Goal: Information Seeking & Learning: Learn about a topic

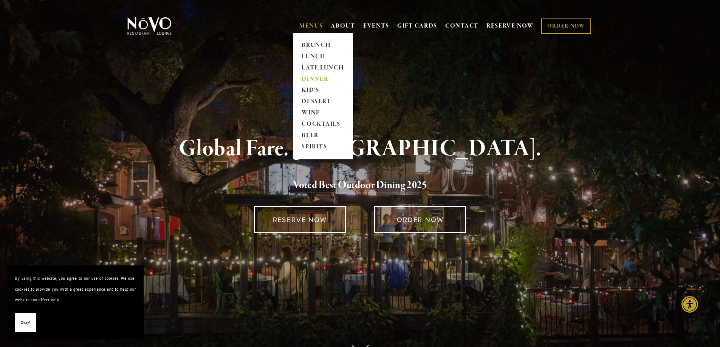
click at [320, 75] on link "DINNER" at bounding box center [322, 79] width 47 height 11
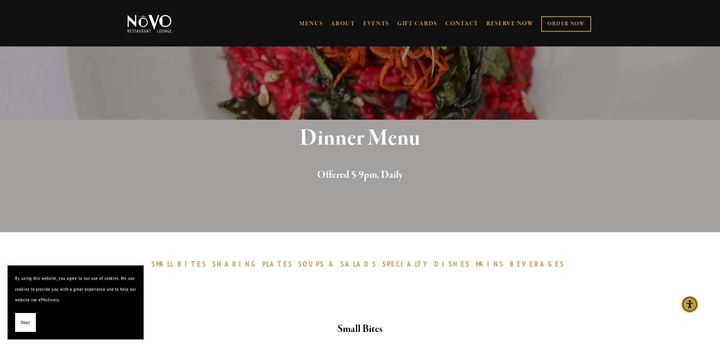
scroll to position [189, 0]
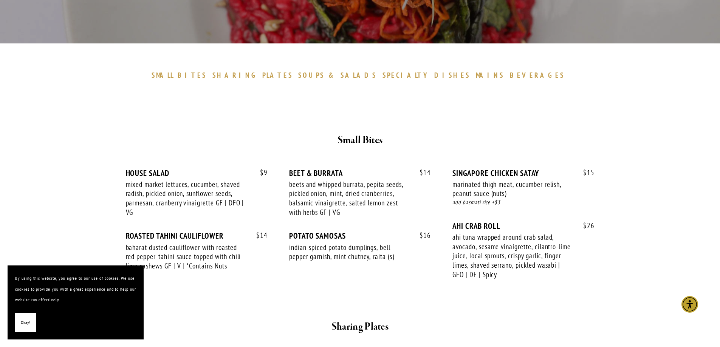
click at [18, 324] on button "Okay!" at bounding box center [25, 322] width 21 height 19
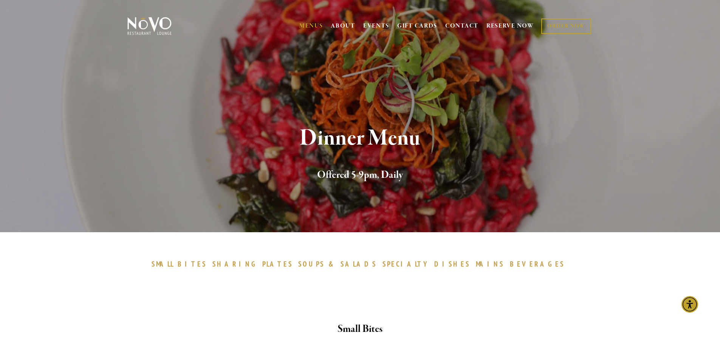
scroll to position [113, 0]
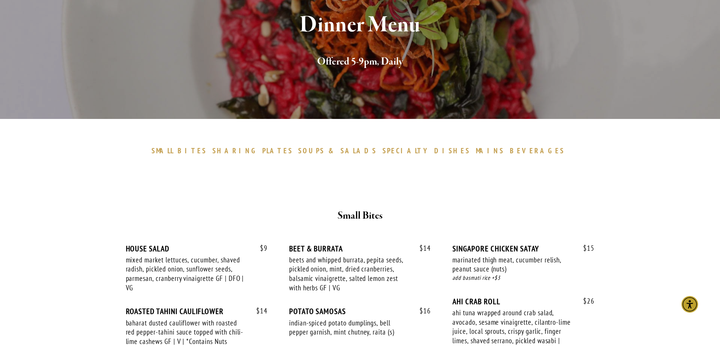
click at [510, 150] on span "BEVERAGES" at bounding box center [537, 150] width 55 height 9
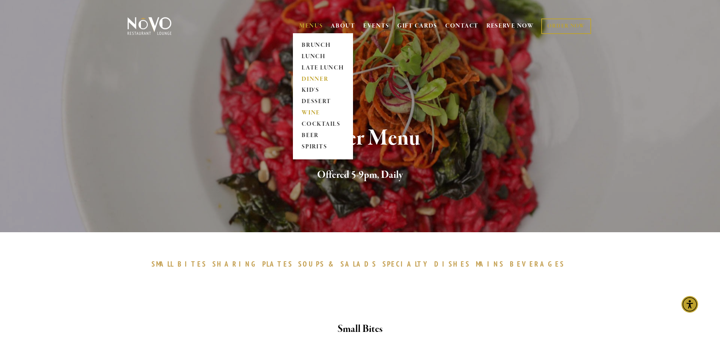
click at [309, 114] on link "WINE" at bounding box center [322, 113] width 47 height 11
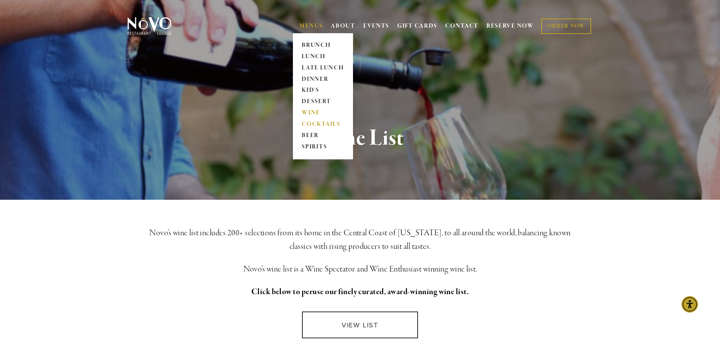
click at [315, 122] on link "COCKTAILS" at bounding box center [322, 124] width 47 height 11
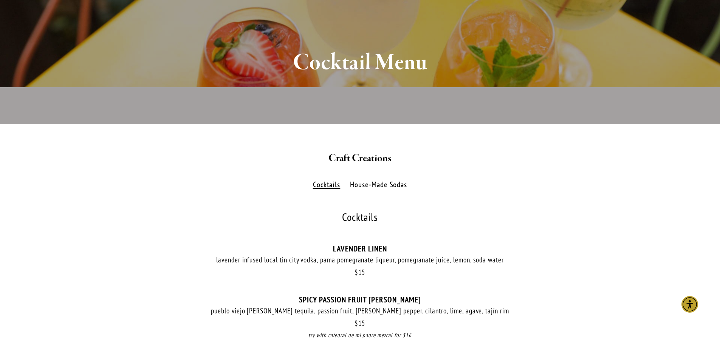
scroll to position [113, 0]
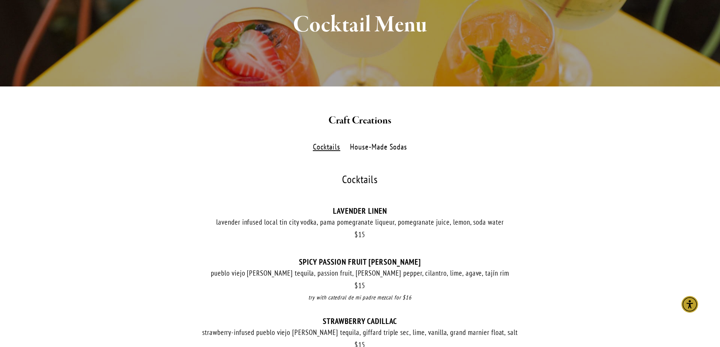
click at [392, 150] on label "House-Made Sodas" at bounding box center [378, 147] width 65 height 11
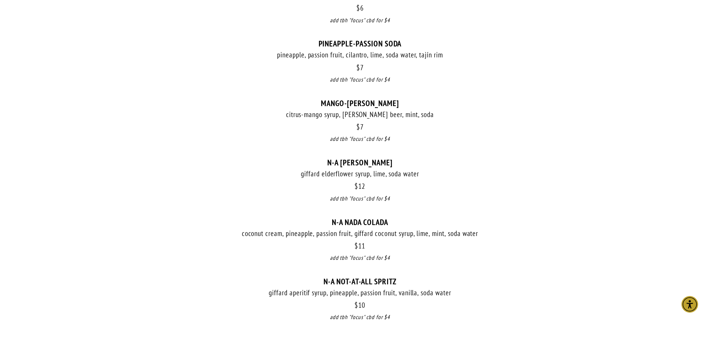
scroll to position [189, 0]
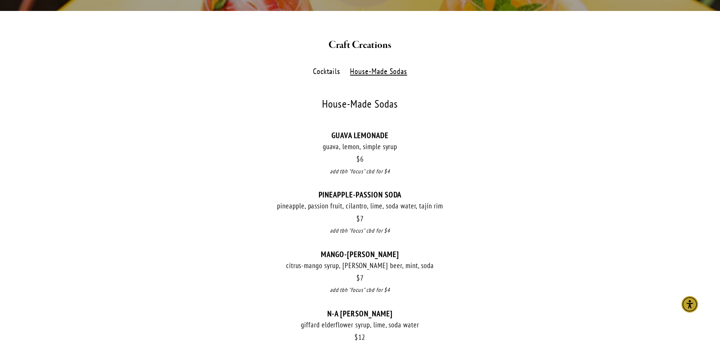
click at [329, 71] on label "Cocktails" at bounding box center [326, 71] width 35 height 11
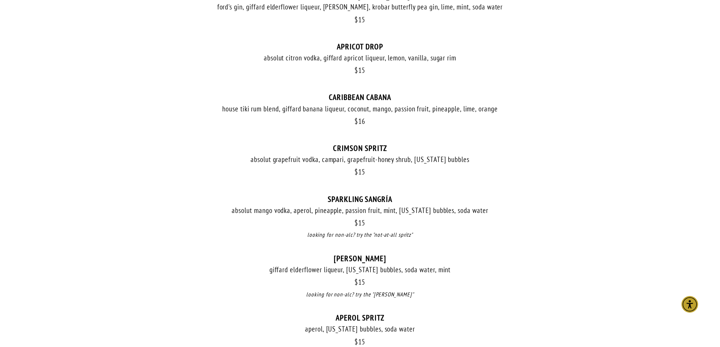
scroll to position [755, 0]
